Goal: Find specific page/section: Find specific page/section

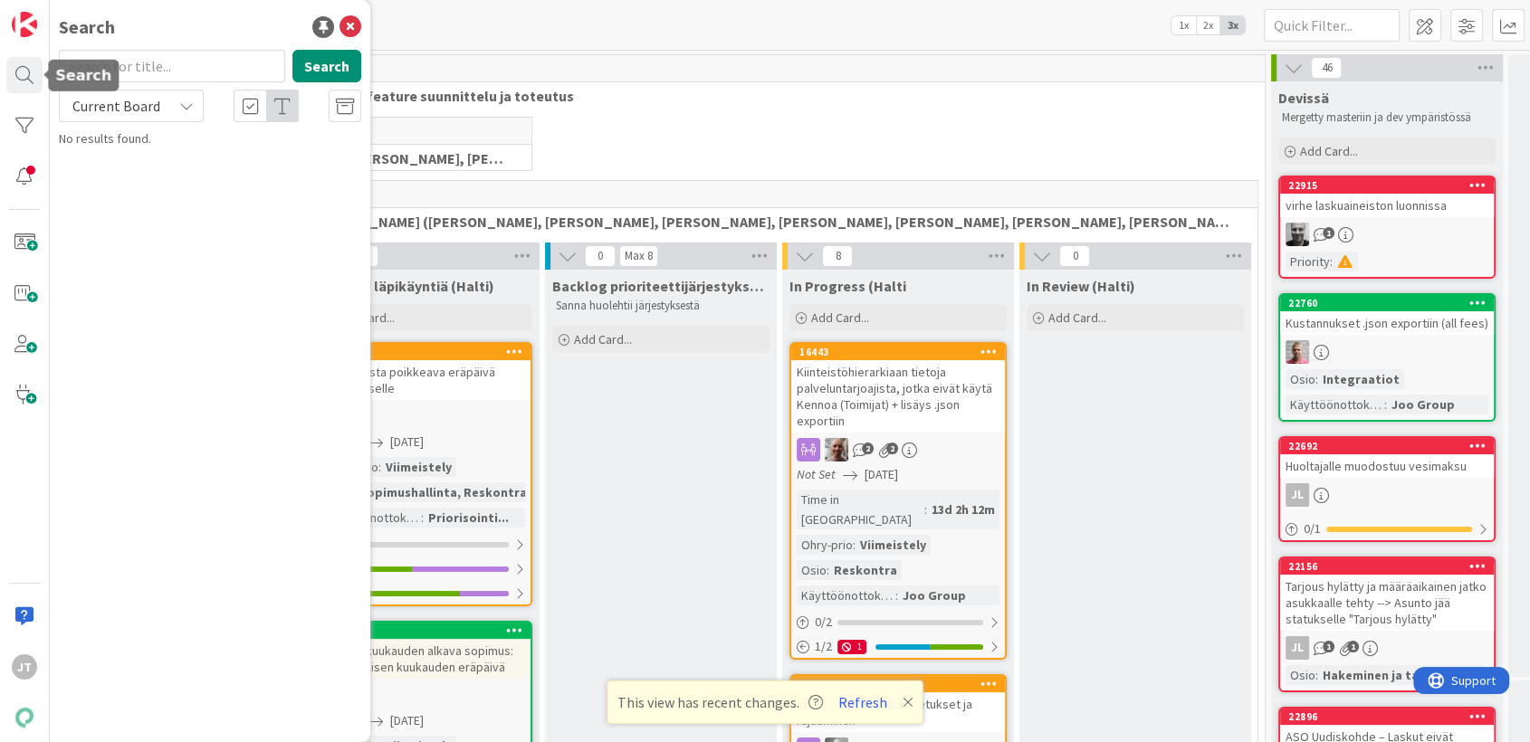
scroll to position [1911, 0]
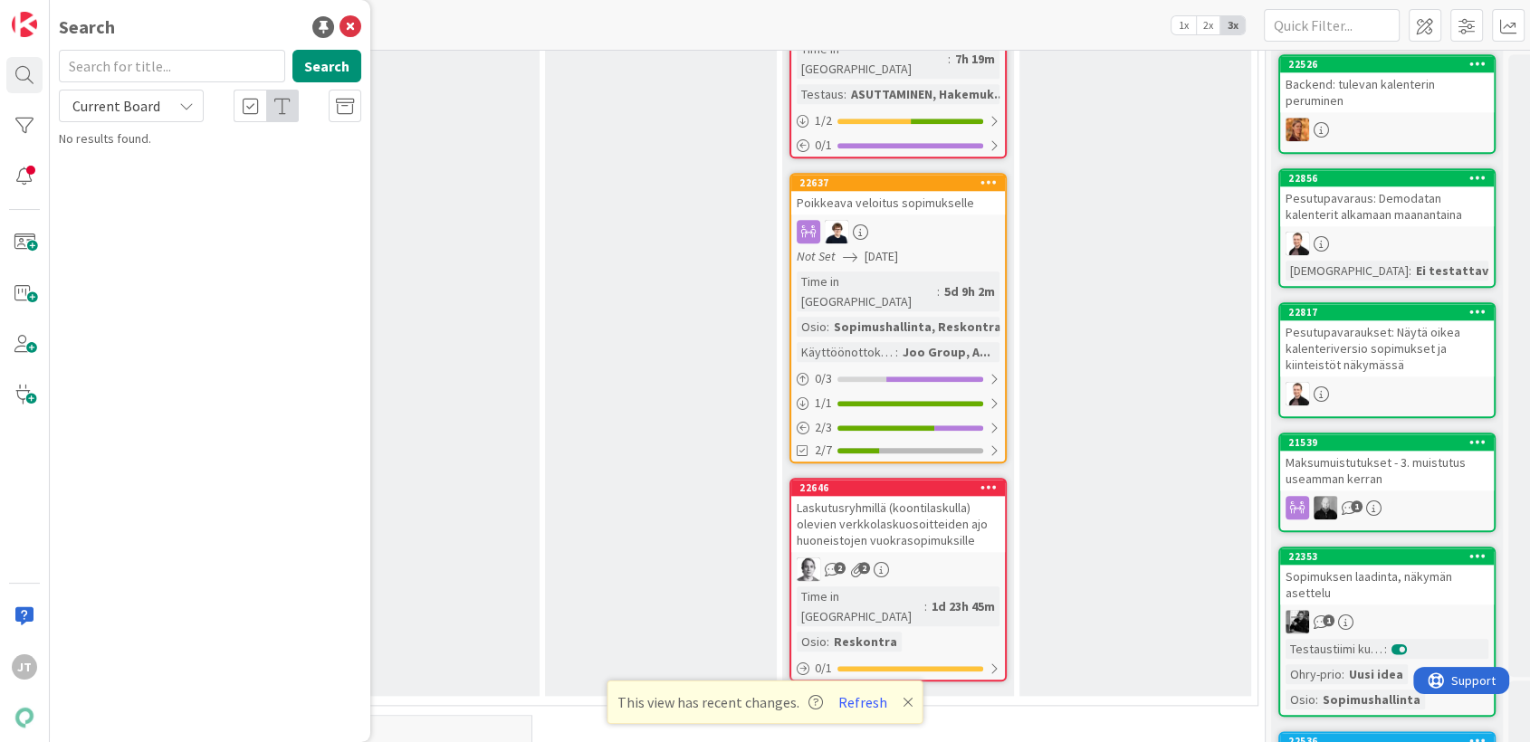
click at [147, 119] on div "Current Board" at bounding box center [131, 106] width 145 height 33
click at [127, 168] on span "All Boards" at bounding box center [163, 181] width 188 height 27
click at [181, 81] on div at bounding box center [172, 66] width 226 height 33
paste input "20953"
type input "20953"
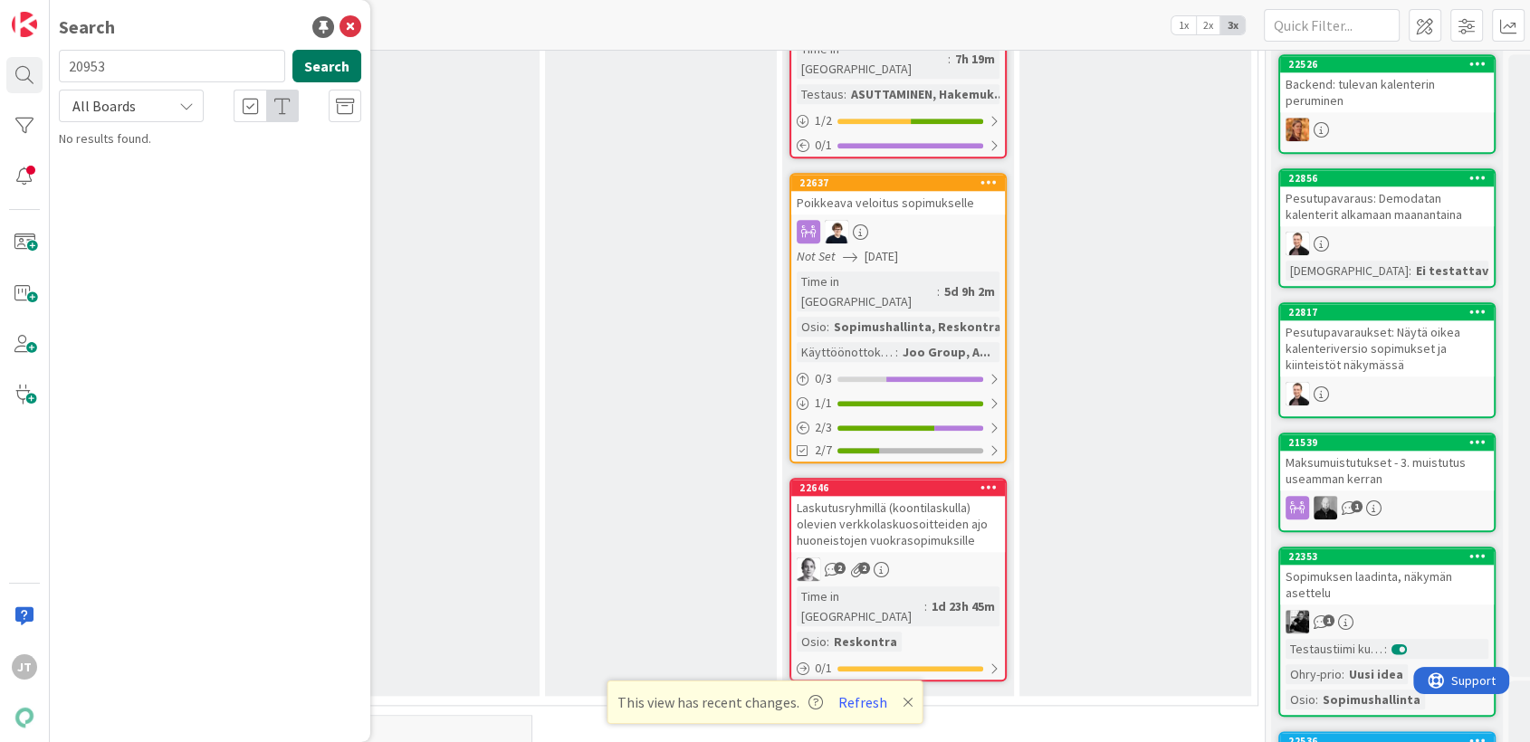
click at [353, 72] on button "Search" at bounding box center [326, 66] width 69 height 33
click at [227, 163] on span "SMS-viestien lähettäminen viestintä -välilehdeltä UI" at bounding box center [206, 168] width 244 height 35
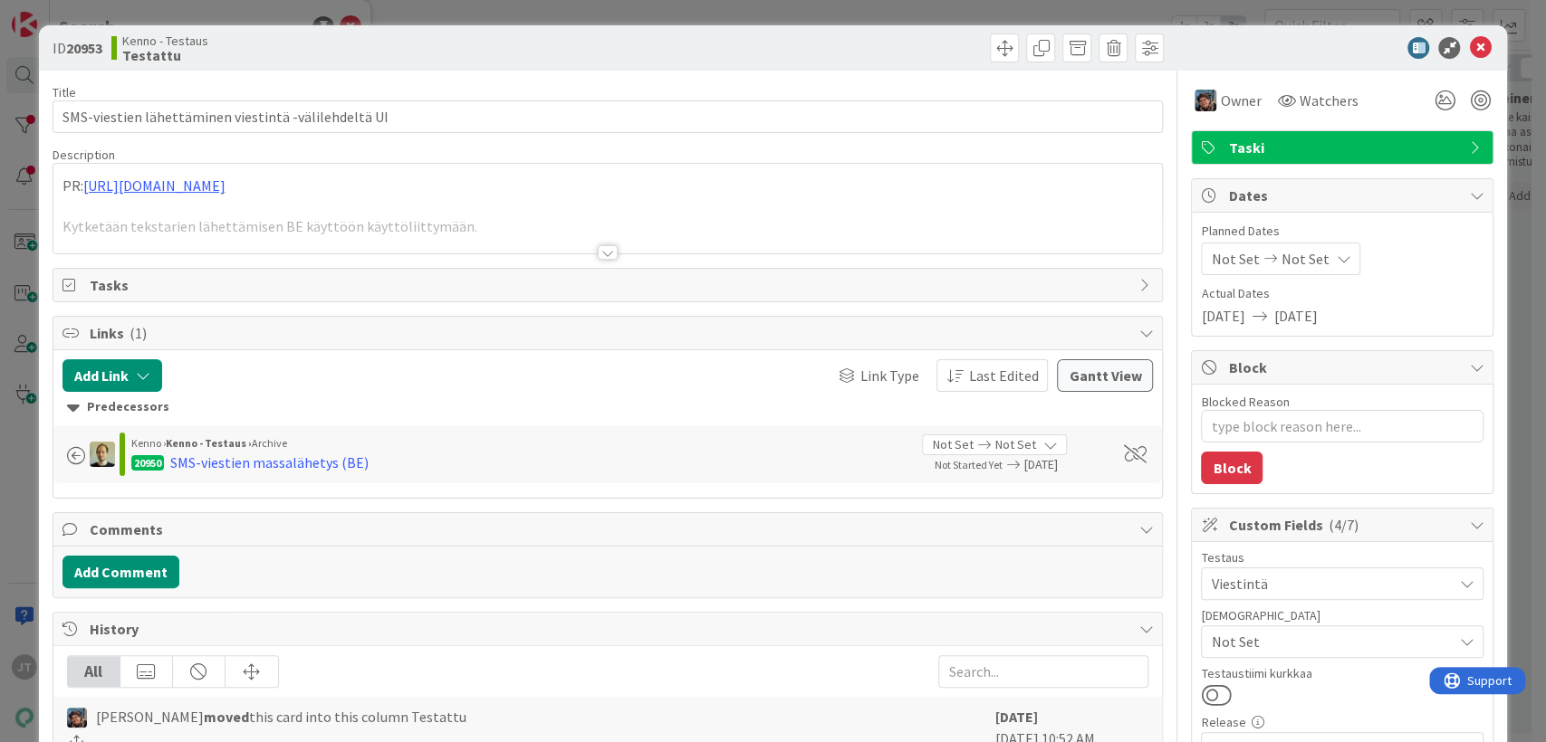
click at [601, 250] on div at bounding box center [608, 252] width 20 height 14
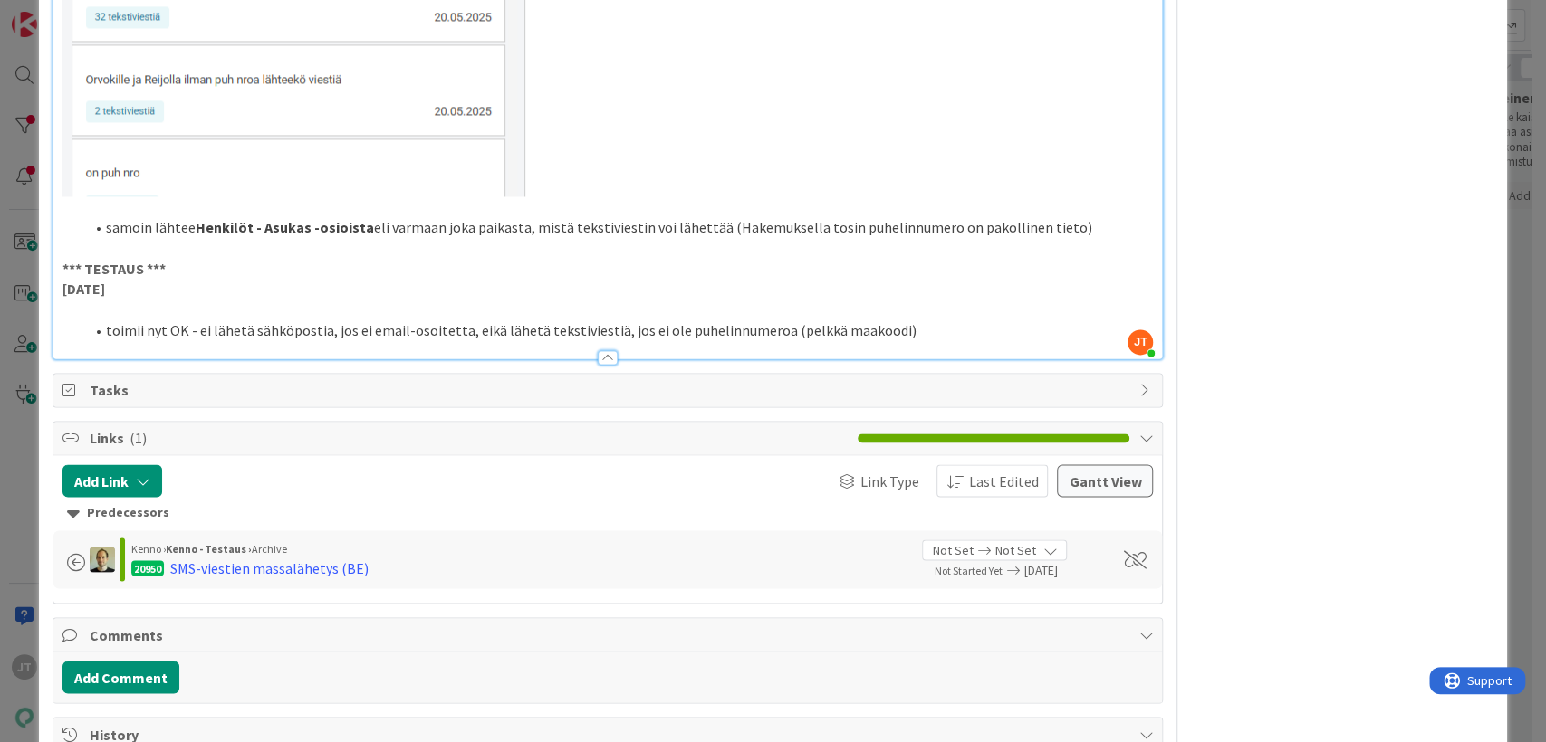
scroll to position [1854, 0]
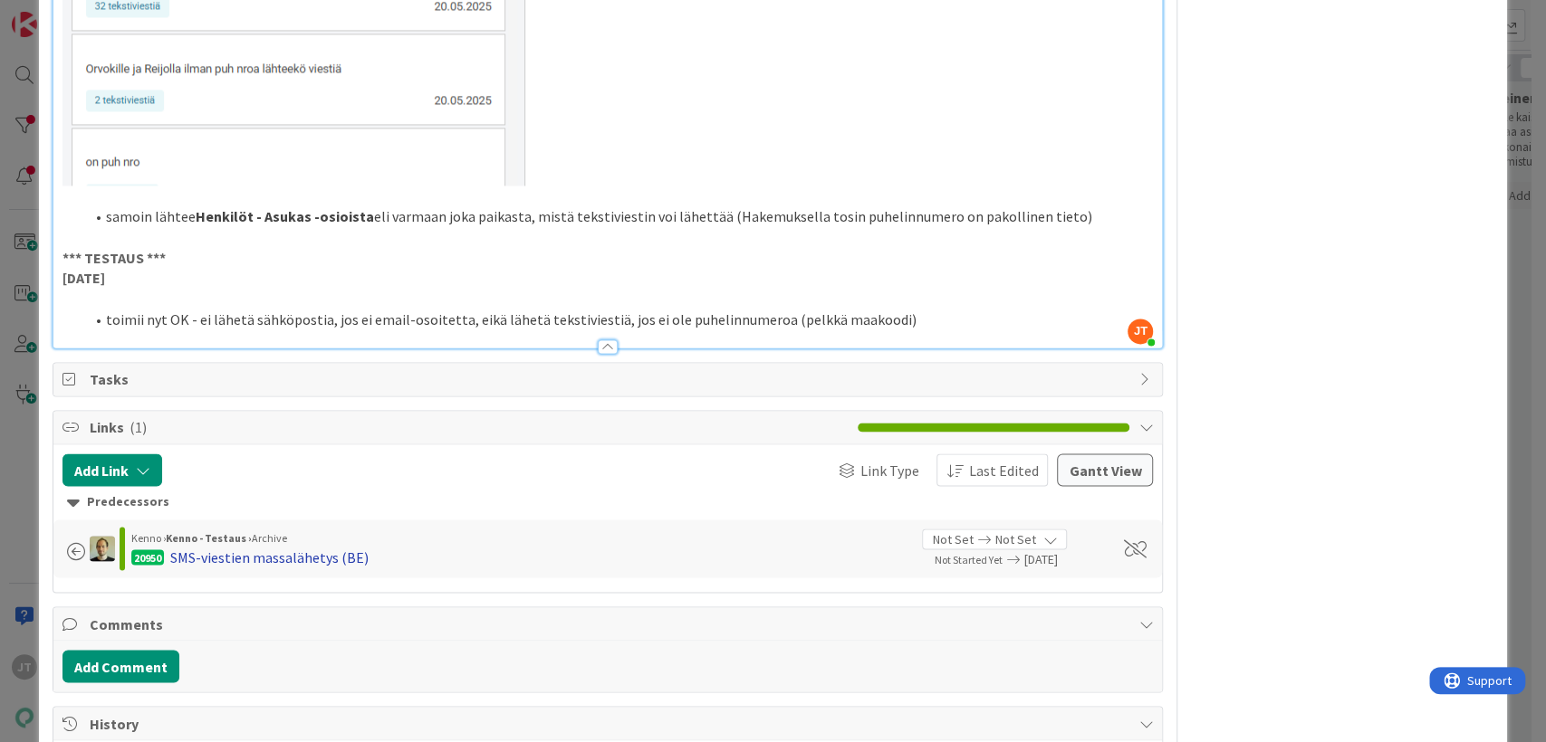
drag, startPoint x: 288, startPoint y: 585, endPoint x: 275, endPoint y: 597, distance: 17.3
click at [275, 568] on div "SMS-viestien massalähetys (BE)" at bounding box center [269, 557] width 198 height 22
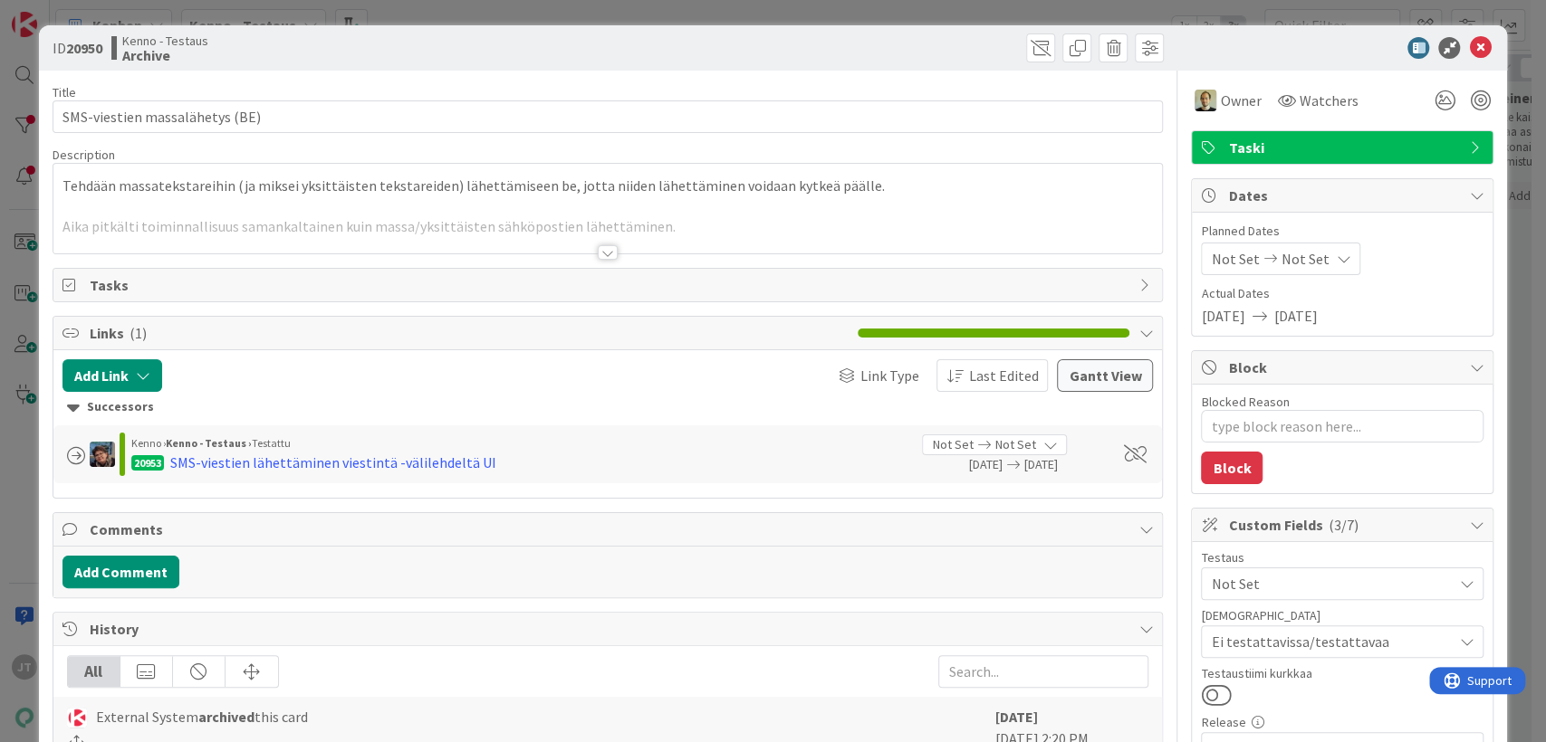
click at [601, 256] on div at bounding box center [608, 252] width 20 height 14
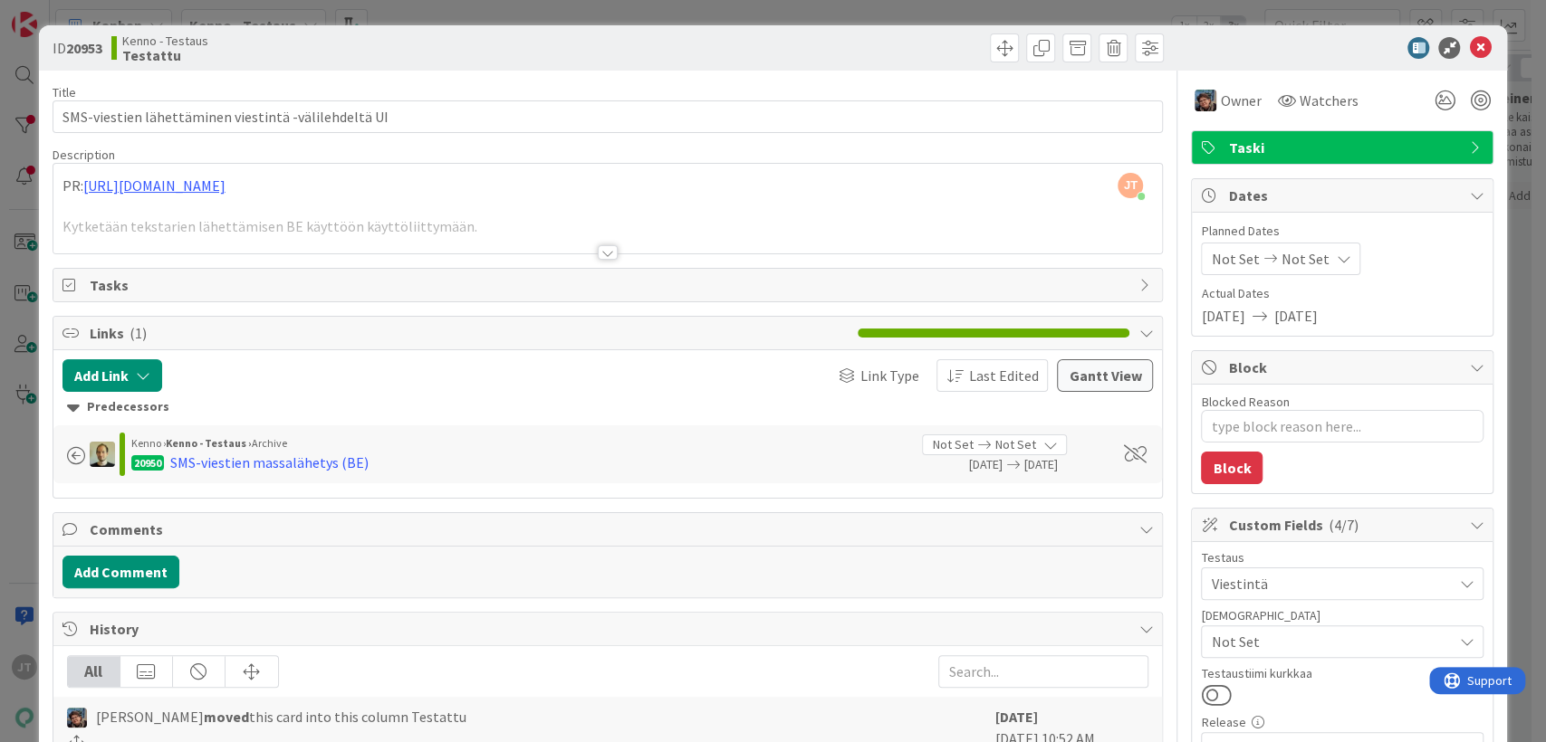
type textarea "x"
